Goal: Information Seeking & Learning: Learn about a topic

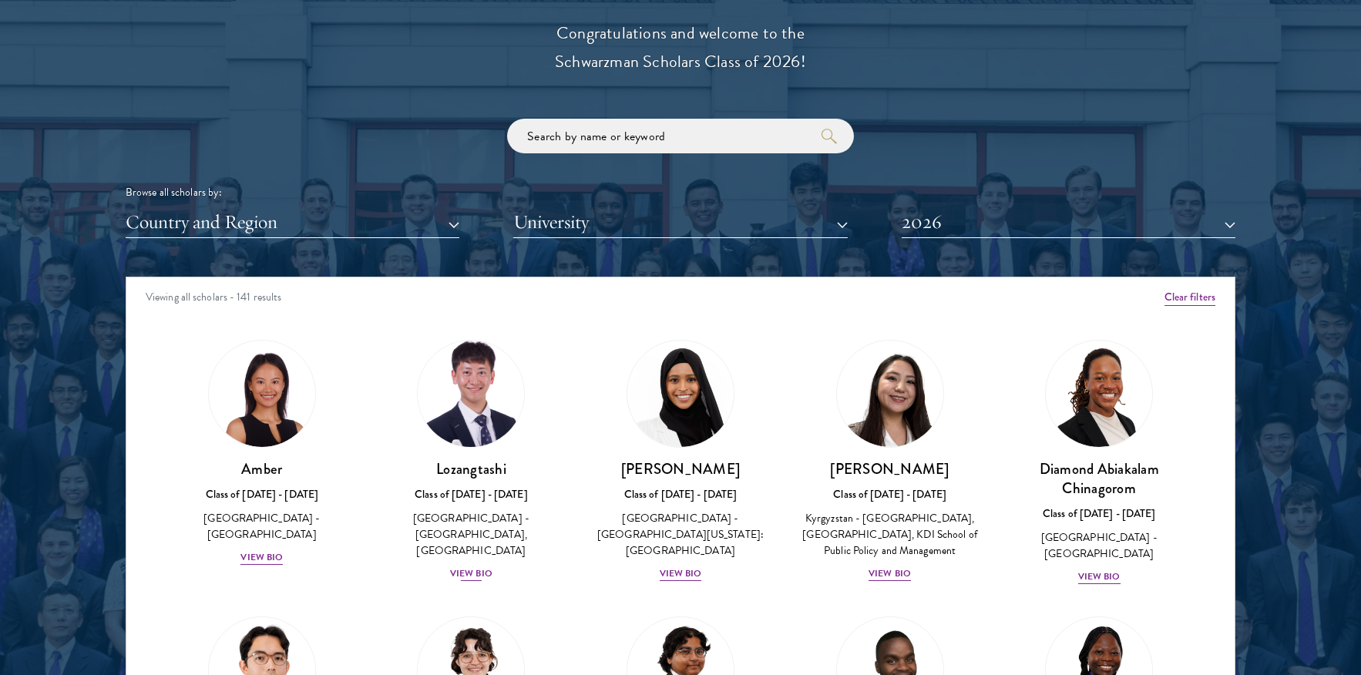
scroll to position [79, 0]
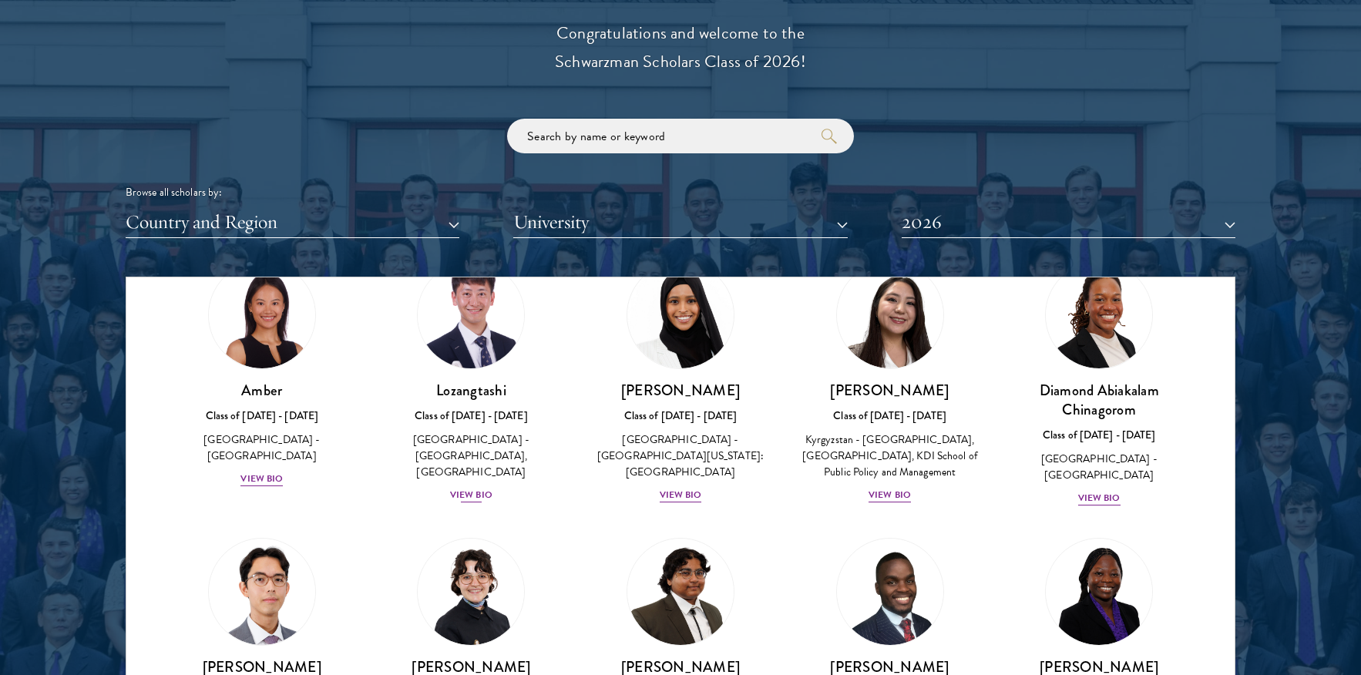
click at [469, 488] on div "View Bio" at bounding box center [471, 495] width 42 height 15
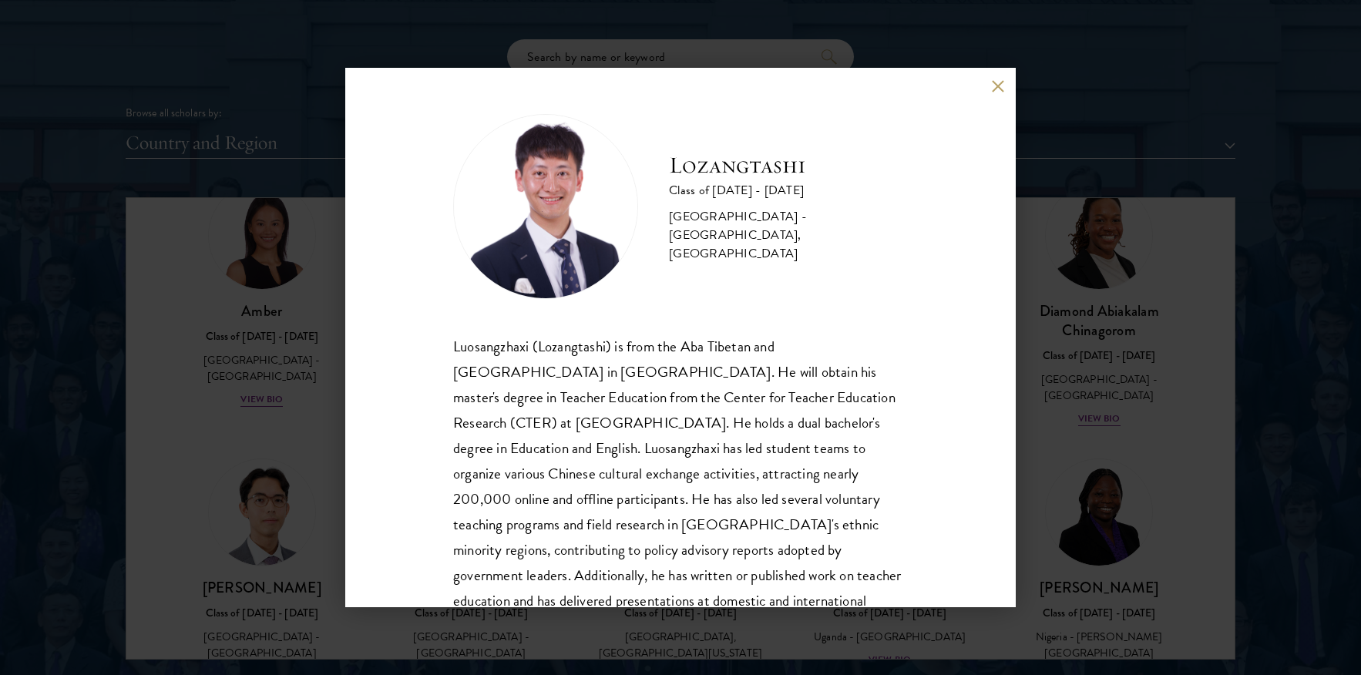
scroll to position [78, 0]
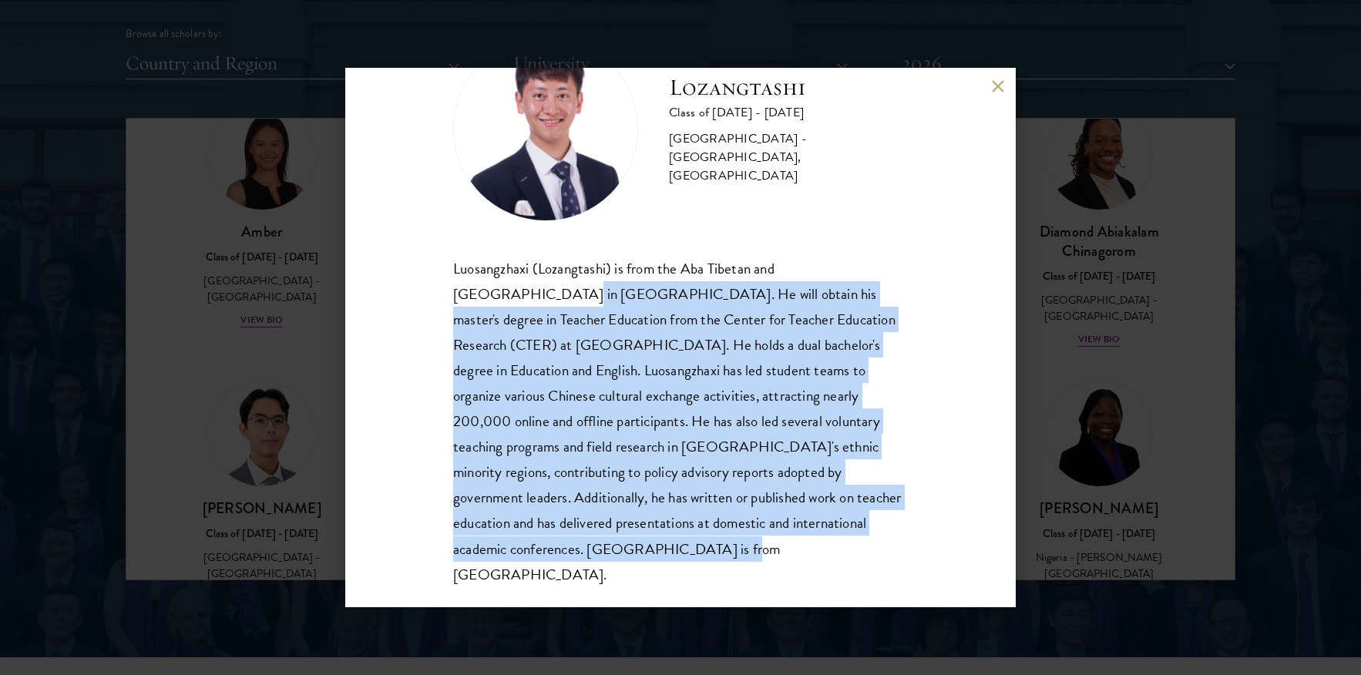
drag, startPoint x: 517, startPoint y: 564, endPoint x: 379, endPoint y: 287, distance: 310.3
click at [379, 287] on div "Lozangtashi Class of [DATE] - [DATE] [GEOGRAPHIC_DATA] - [GEOGRAPHIC_DATA], [GE…" at bounding box center [680, 338] width 671 height 540
copy div "Prefecture in [GEOGRAPHIC_DATA]. He will obtain his master's degree in Teacher …"
click at [1003, 89] on button at bounding box center [997, 85] width 13 height 13
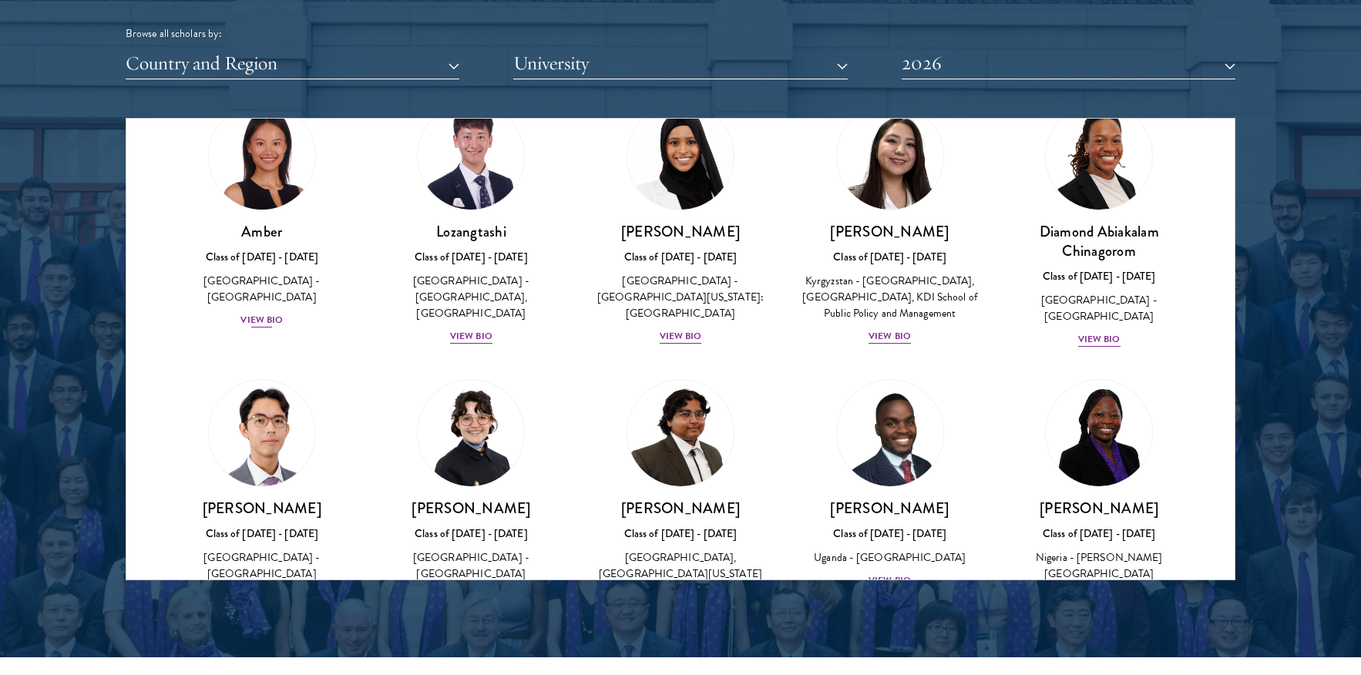
click at [262, 313] on div "View Bio" at bounding box center [262, 320] width 42 height 15
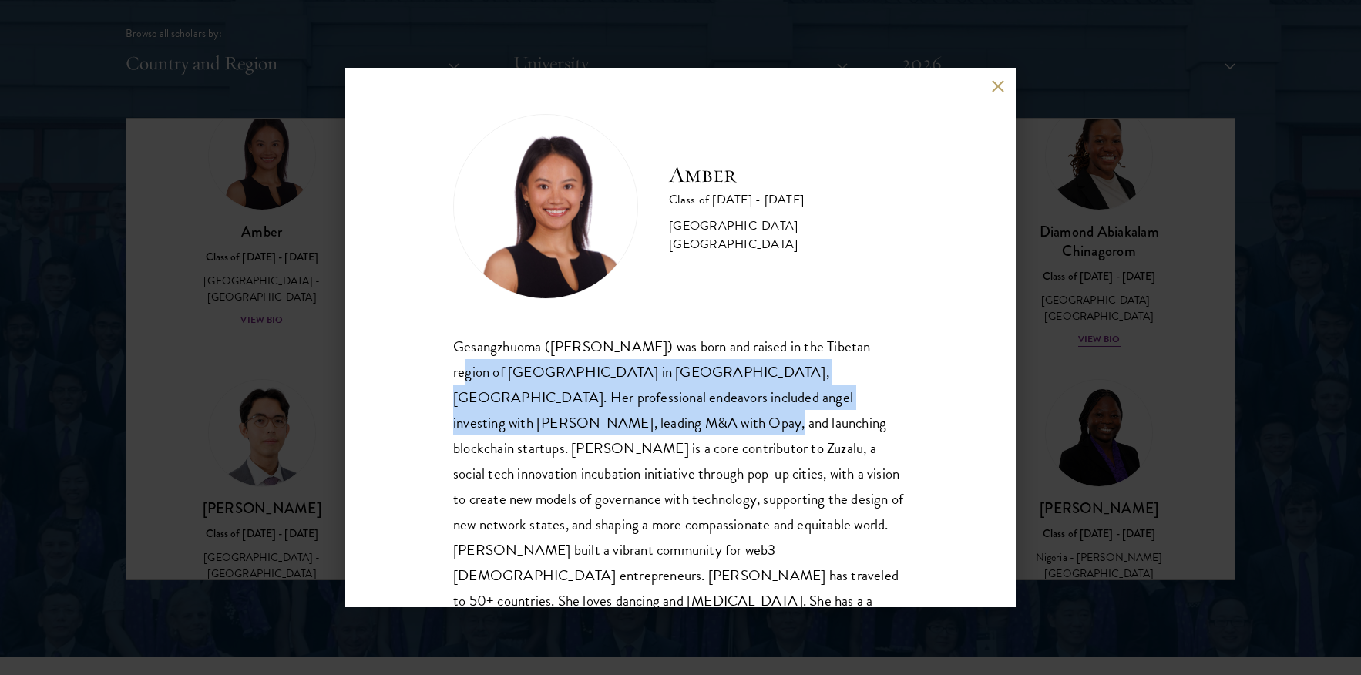
scroll to position [52, 0]
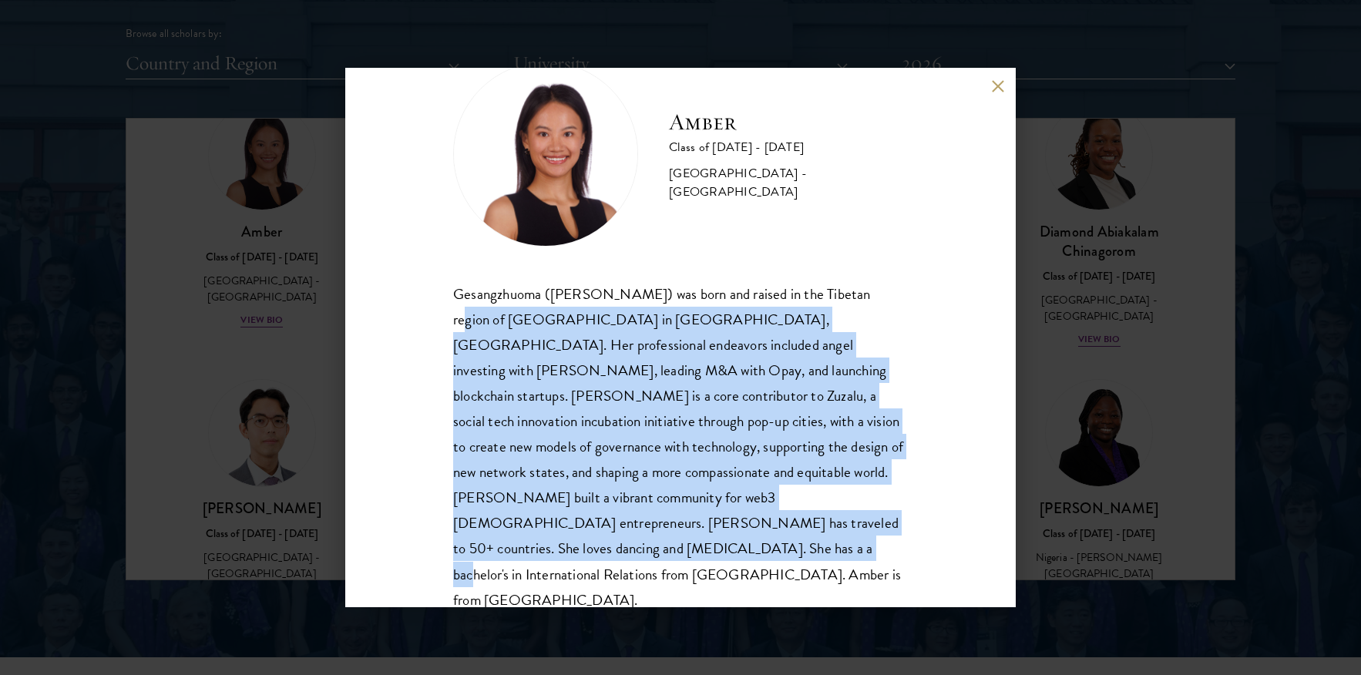
drag, startPoint x: 436, startPoint y: 370, endPoint x: 626, endPoint y: 561, distance: 269.8
click at [626, 561] on div "Amber Class of [DATE] - [DATE] [GEOGRAPHIC_DATA] - [GEOGRAPHIC_DATA] Gesangzhuo…" at bounding box center [680, 338] width 671 height 540
copy div "Shangri-La in [GEOGRAPHIC_DATA], [GEOGRAPHIC_DATA]. Her professional endeavors …"
click at [1003, 82] on button at bounding box center [997, 85] width 13 height 13
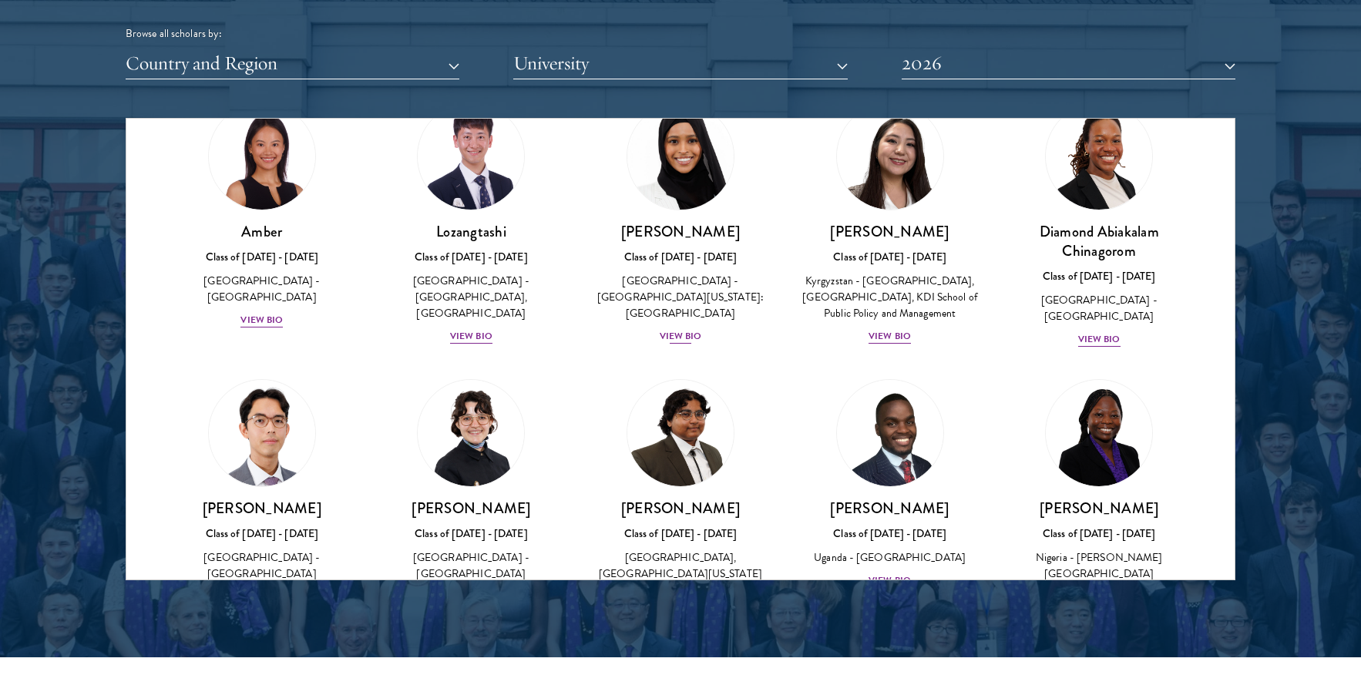
click at [742, 156] on link "[PERSON_NAME] Class of [DATE] - [DATE] [GEOGRAPHIC_DATA] - [GEOGRAPHIC_DATA][US…" at bounding box center [680, 224] width 179 height 243
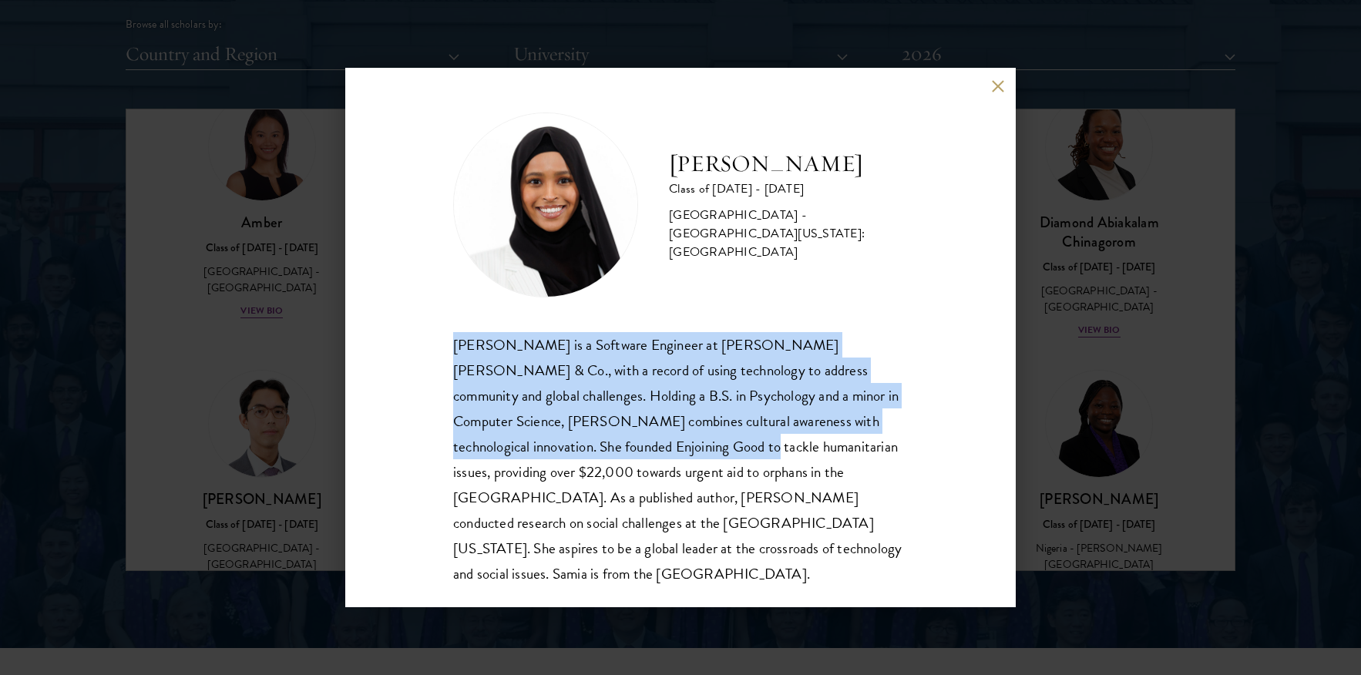
scroll to position [1991, 0]
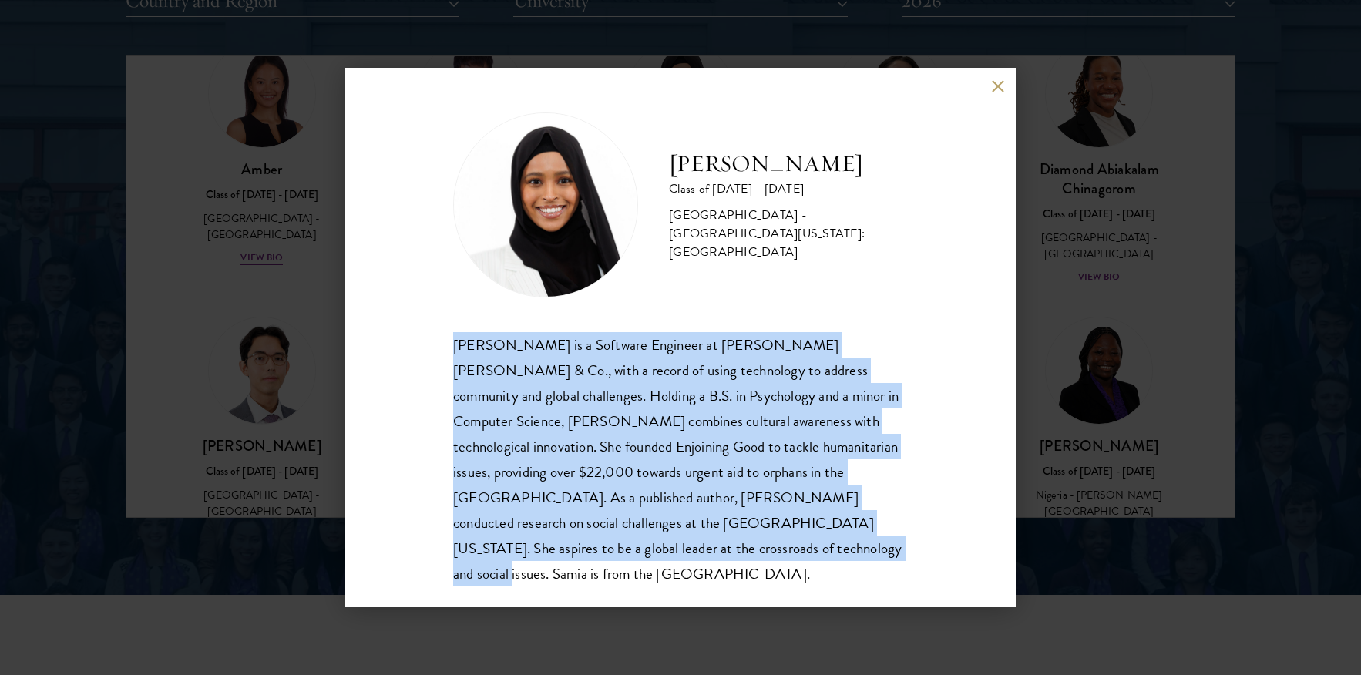
drag, startPoint x: 446, startPoint y: 356, endPoint x: 627, endPoint y: 547, distance: 262.3
click at [627, 547] on div "[PERSON_NAME] Class of [DATE] - [DATE] [GEOGRAPHIC_DATA] - [GEOGRAPHIC_DATA][US…" at bounding box center [680, 338] width 671 height 540
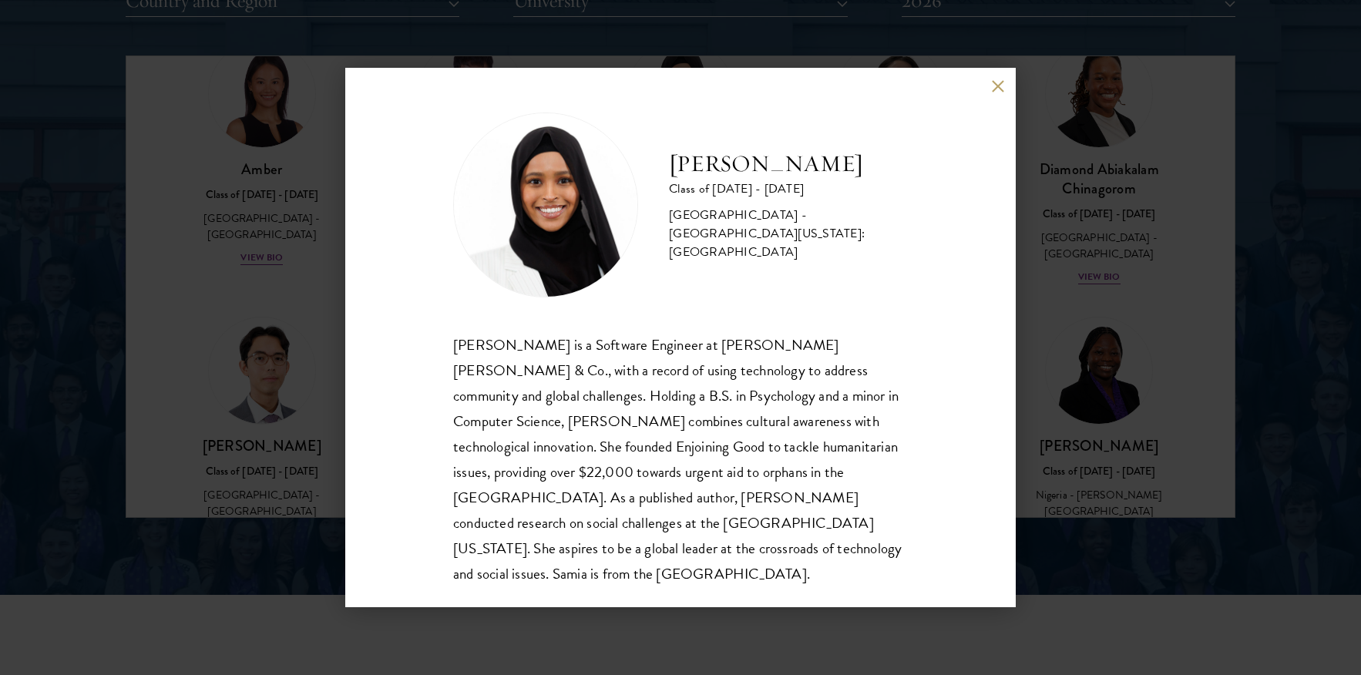
click at [1118, 299] on div "[PERSON_NAME] Class of [DATE] - [DATE] [GEOGRAPHIC_DATA] - [GEOGRAPHIC_DATA][US…" at bounding box center [680, 337] width 1361 height 675
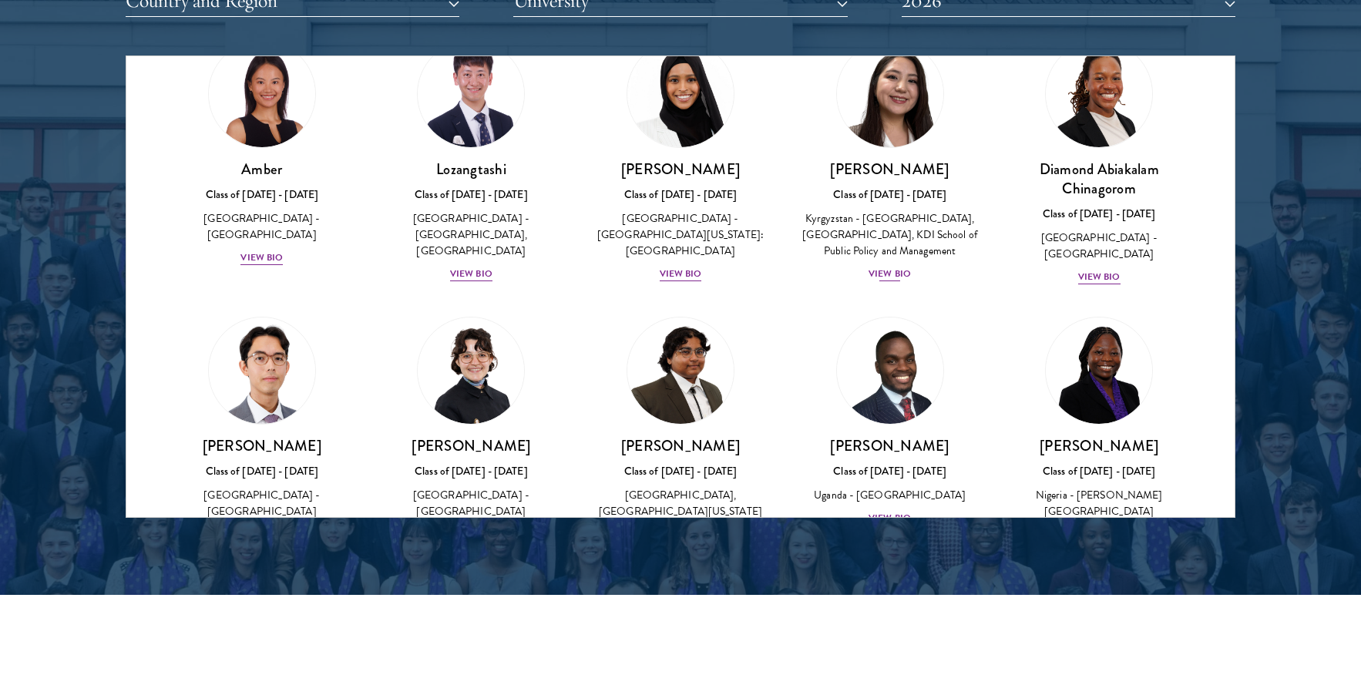
click at [923, 120] on img at bounding box center [890, 93] width 117 height 117
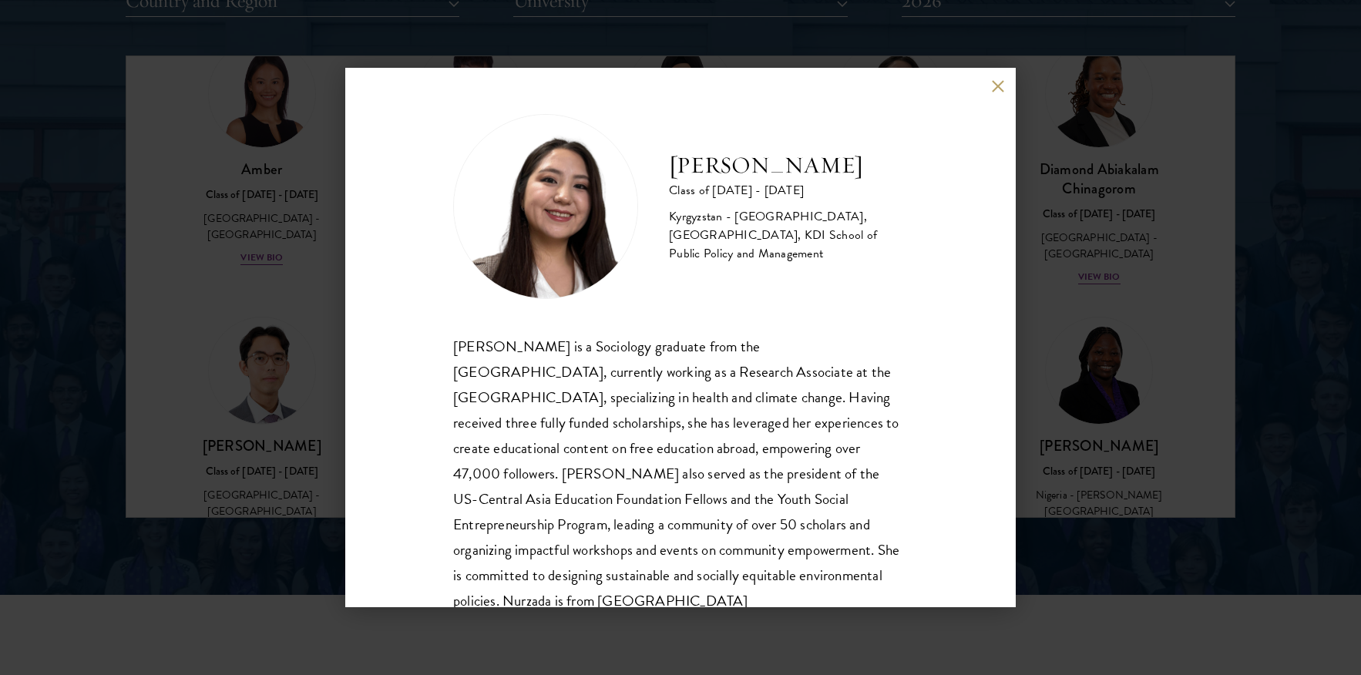
scroll to position [9, 0]
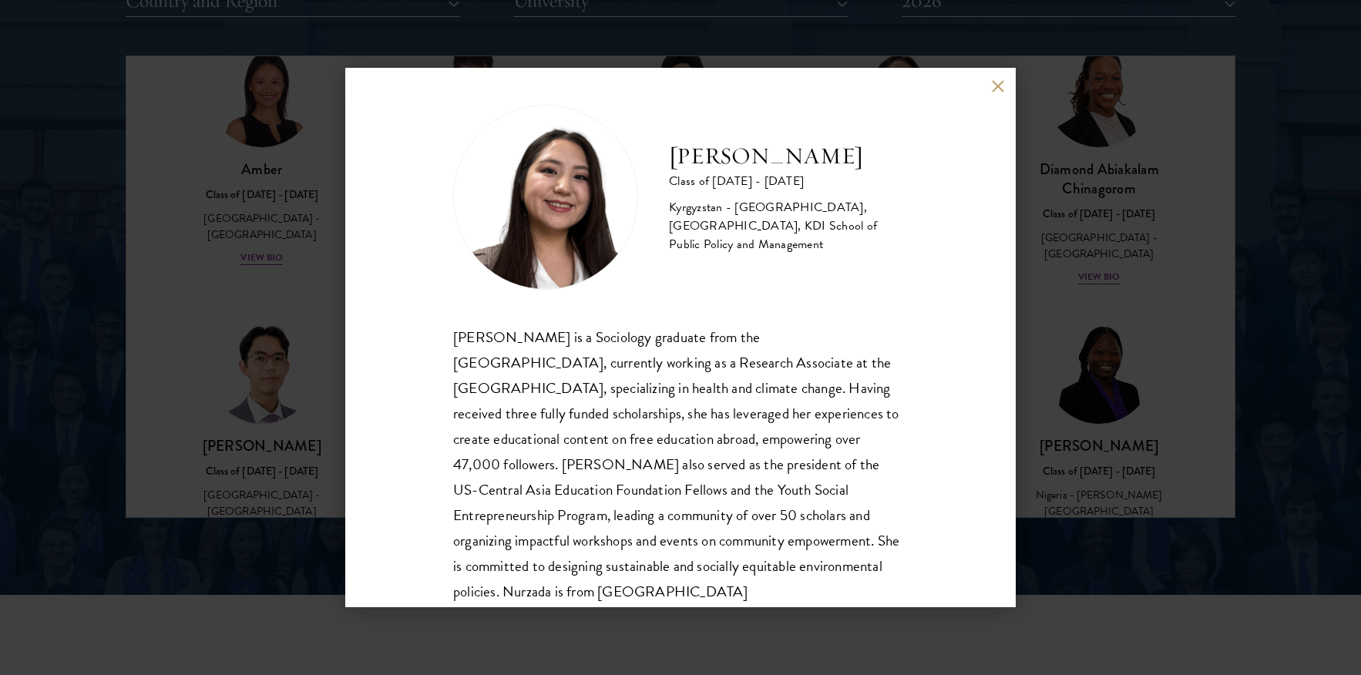
click at [1103, 211] on div "Nurzada Abdivalieva Class of [DATE] - [DATE] [GEOGRAPHIC_DATA] - [GEOGRAPHIC_DA…" at bounding box center [680, 337] width 1361 height 675
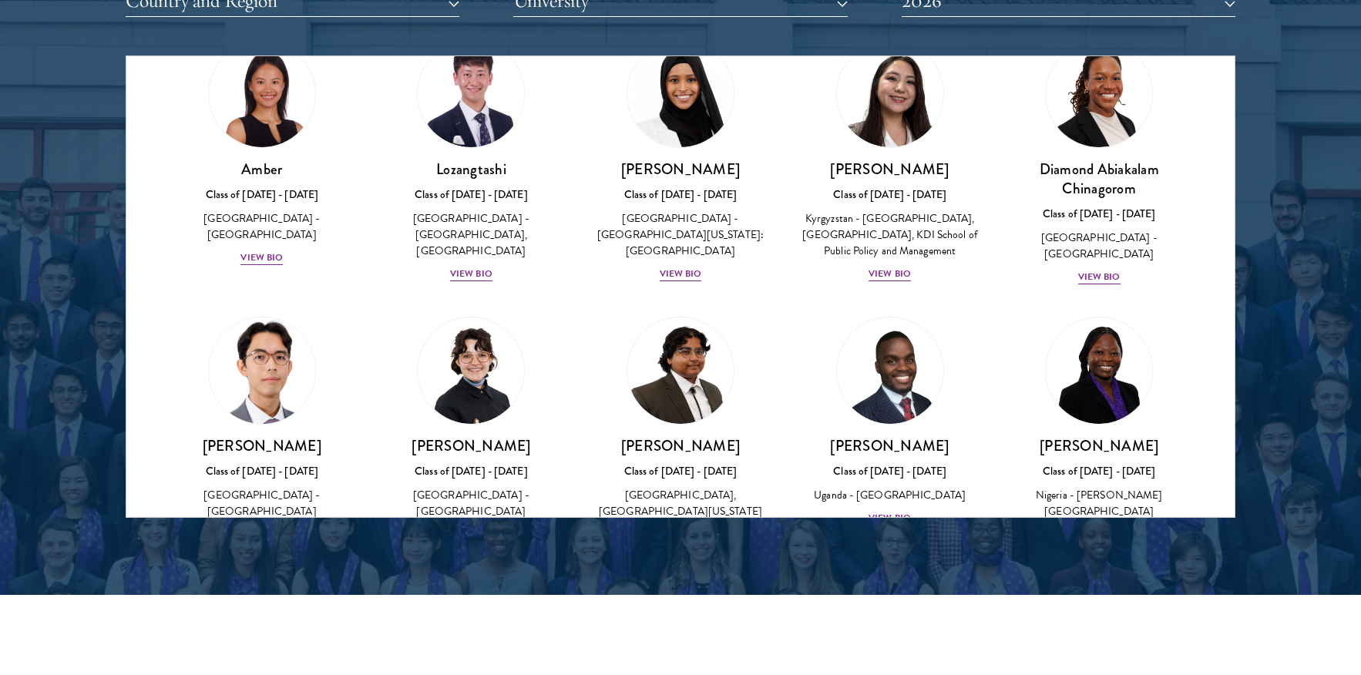
click at [294, 362] on img at bounding box center [262, 370] width 117 height 117
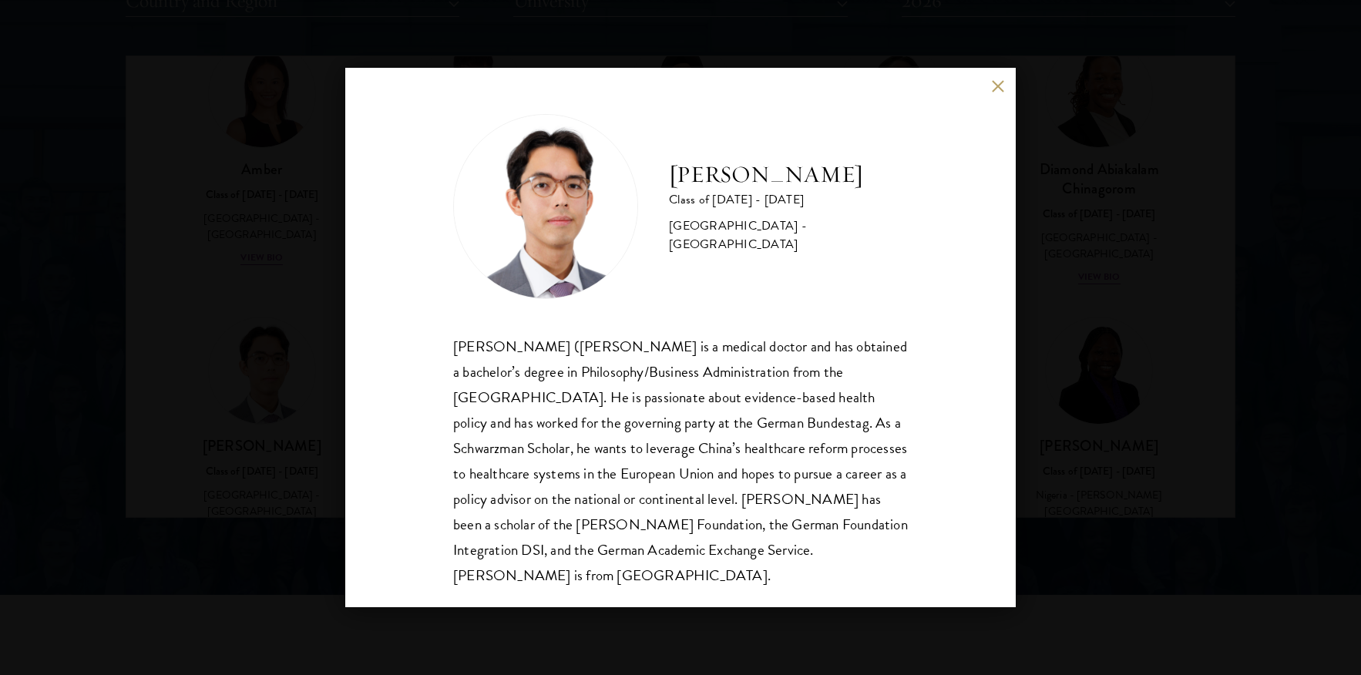
scroll to position [27, 0]
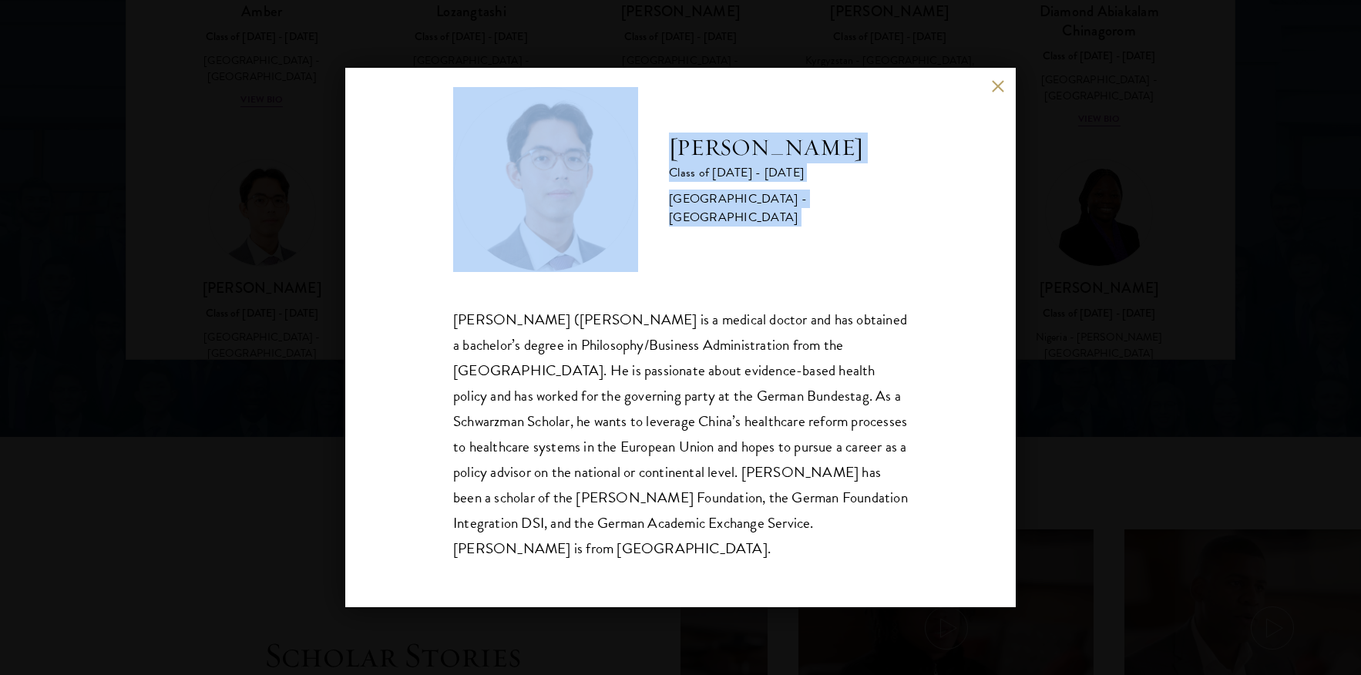
drag, startPoint x: 446, startPoint y: 313, endPoint x: 887, endPoint y: 618, distance: 536.9
click at [887, 618] on div "[PERSON_NAME] Class of [DATE] - [DATE] [GEOGRAPHIC_DATA] - [GEOGRAPHIC_DATA] [P…" at bounding box center [680, 337] width 1361 height 675
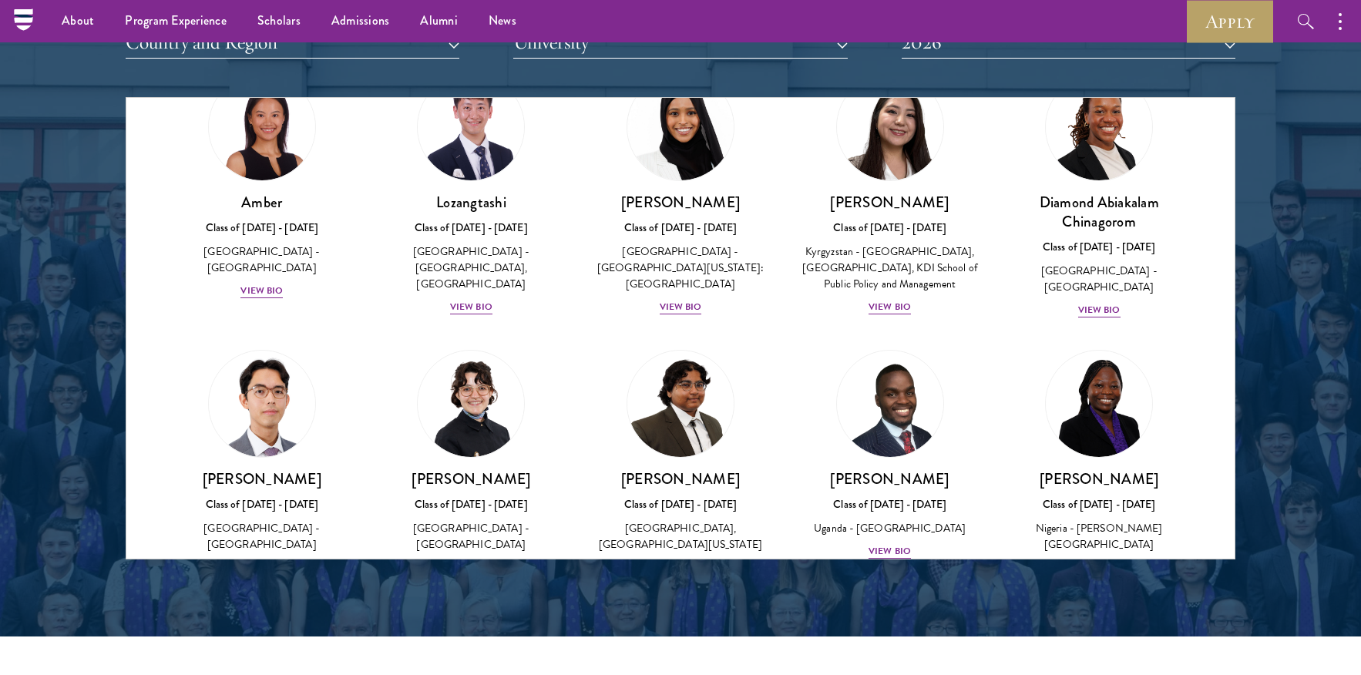
scroll to position [251, 0]
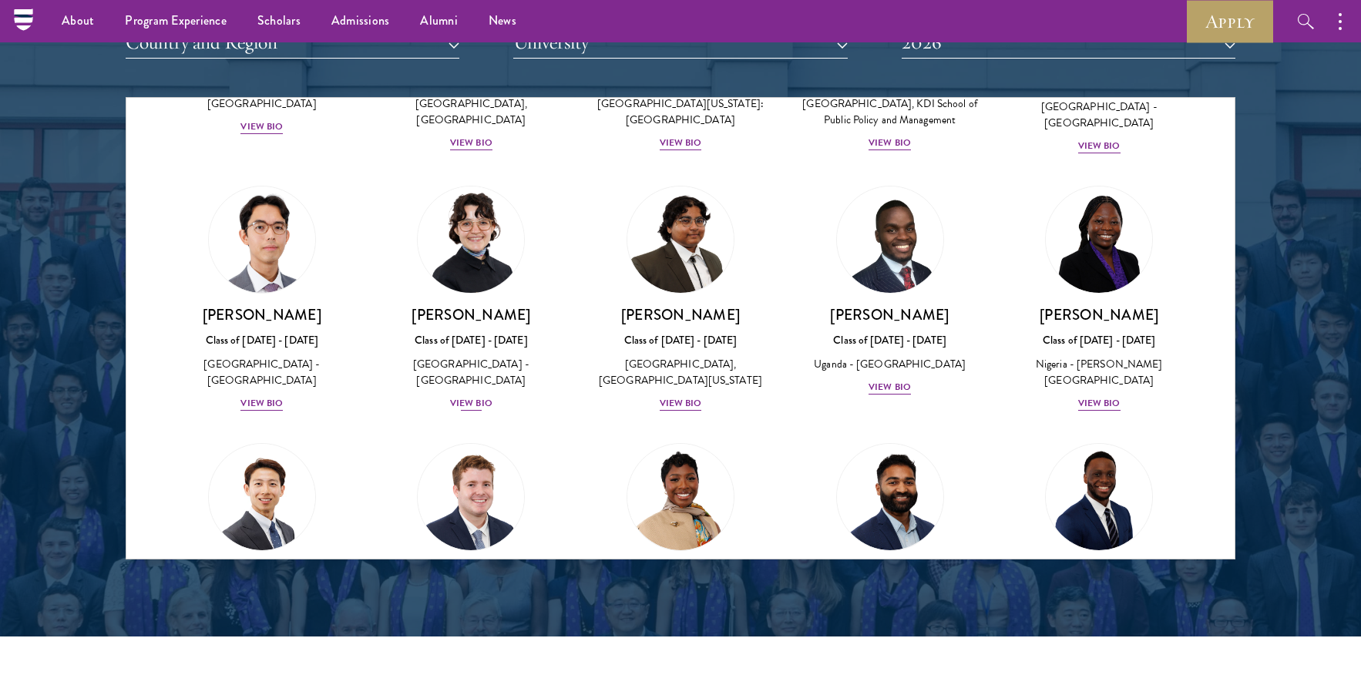
click at [503, 245] on img at bounding box center [470, 239] width 117 height 117
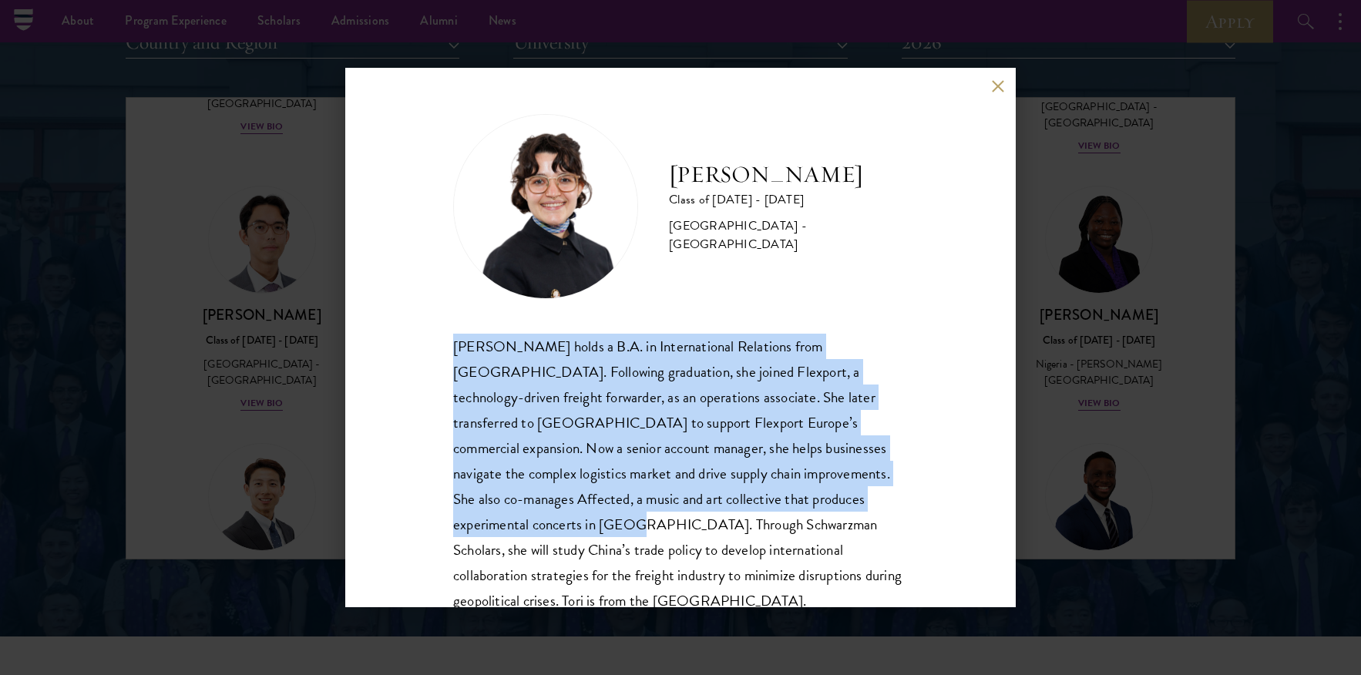
scroll to position [20, 0]
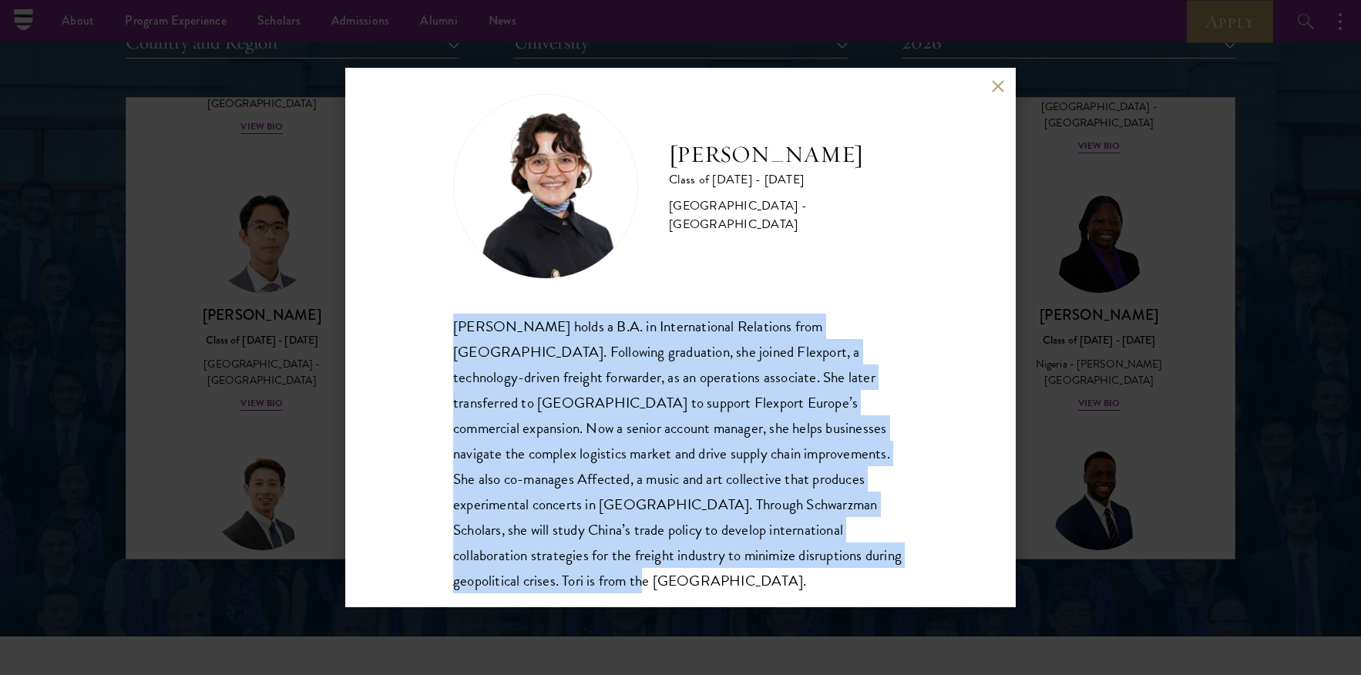
drag, startPoint x: 439, startPoint y: 334, endPoint x: 560, endPoint y: 581, distance: 275.5
click at [560, 581] on div "[PERSON_NAME] Class of [DATE] - [DATE] [GEOGRAPHIC_DATA] - [GEOGRAPHIC_DATA] [P…" at bounding box center [680, 338] width 671 height 540
copy div "[PERSON_NAME] holds a B.A. in International Relations from [GEOGRAPHIC_DATA]. F…"
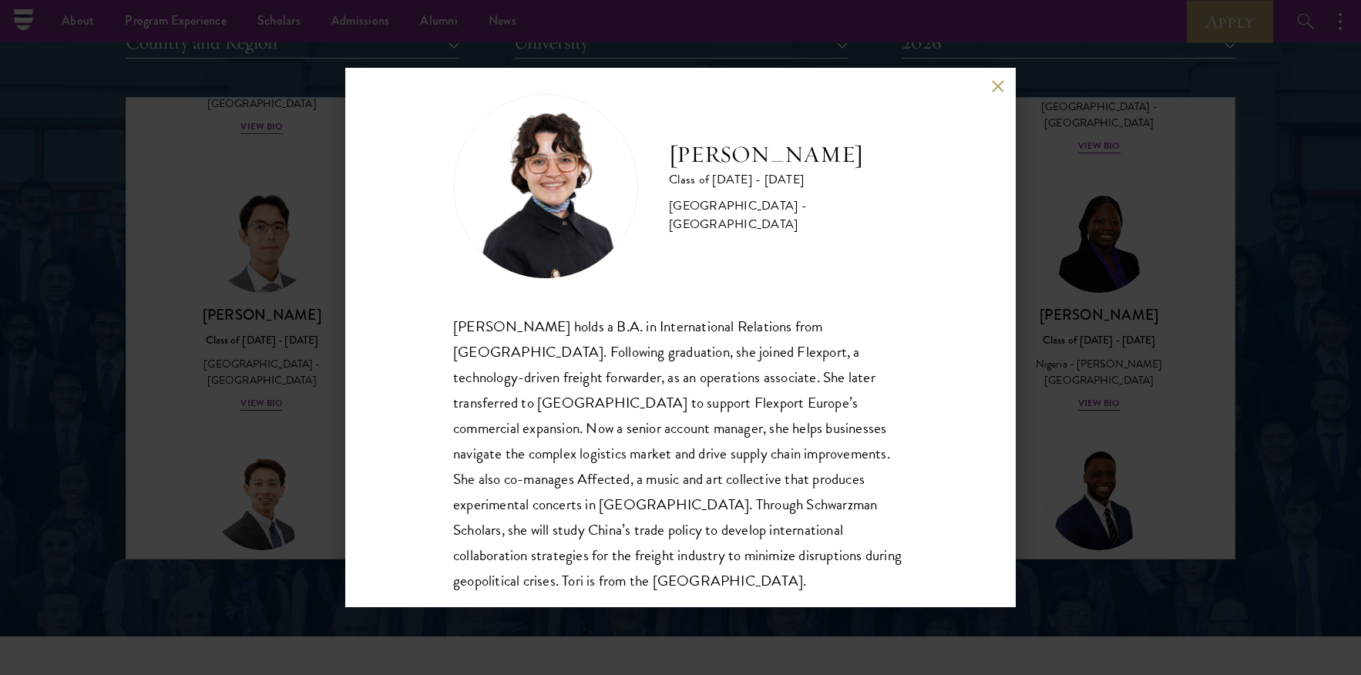
click at [337, 122] on div "[PERSON_NAME] Class of [DATE] - [DATE] [GEOGRAPHIC_DATA] - [GEOGRAPHIC_DATA] [P…" at bounding box center [680, 337] width 1361 height 675
